Goal: Task Accomplishment & Management: Use online tool/utility

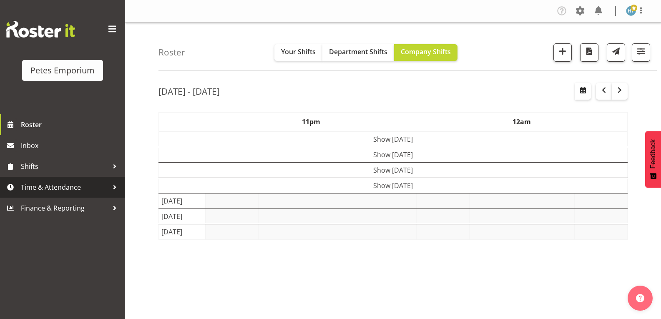
click at [55, 188] on span "Time & Attendance" at bounding box center [65, 187] width 88 height 13
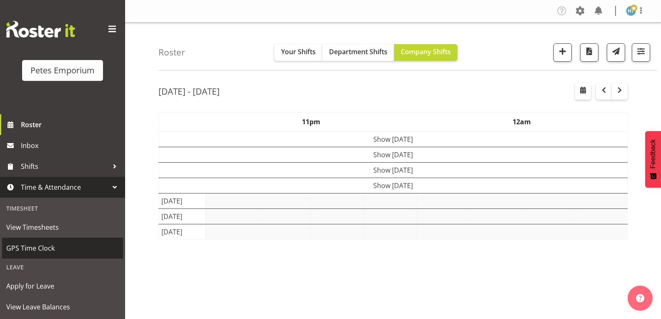
click at [46, 248] on span "GPS Time Clock" at bounding box center [62, 248] width 113 height 13
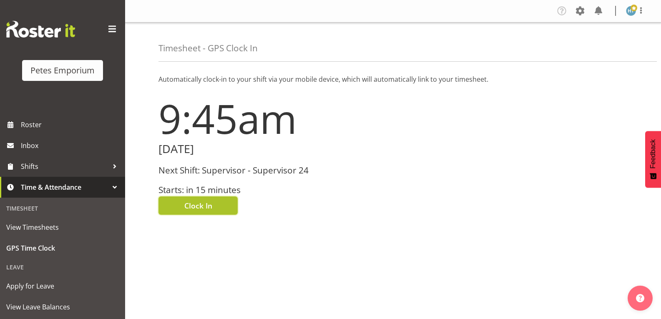
click at [187, 208] on span "Clock In" at bounding box center [198, 205] width 28 height 11
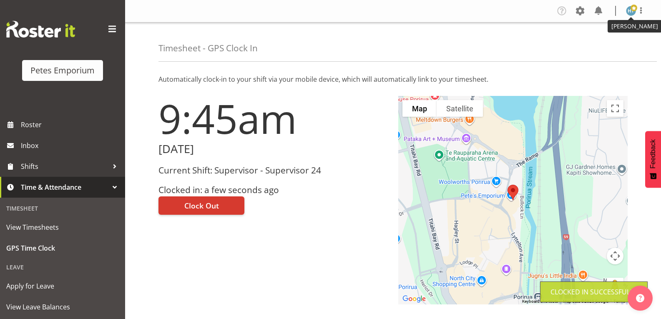
click at [633, 12] on img at bounding box center [631, 11] width 10 height 10
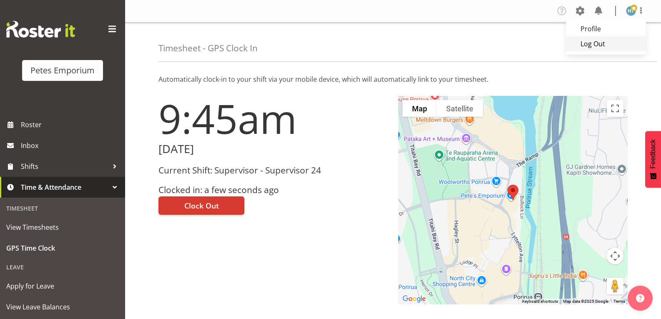
click at [595, 46] on link "Log Out" at bounding box center [606, 43] width 80 height 15
